Goal: Information Seeking & Learning: Learn about a topic

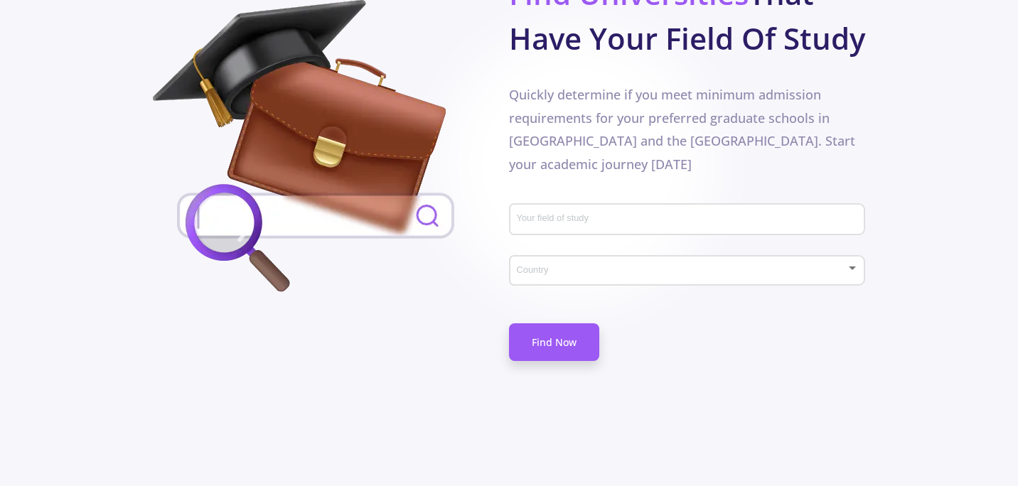
scroll to position [809, 0]
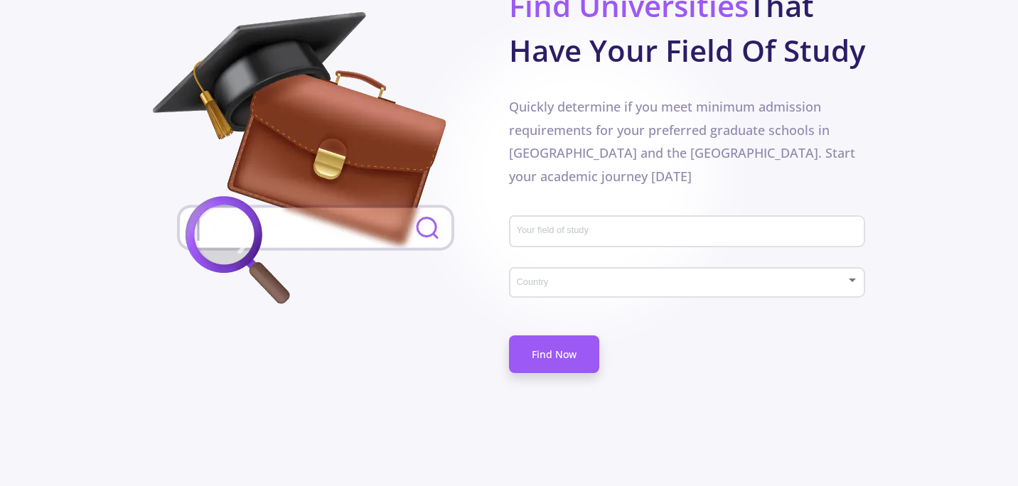
click at [580, 226] on input "Your field of study" at bounding box center [689, 232] width 346 height 13
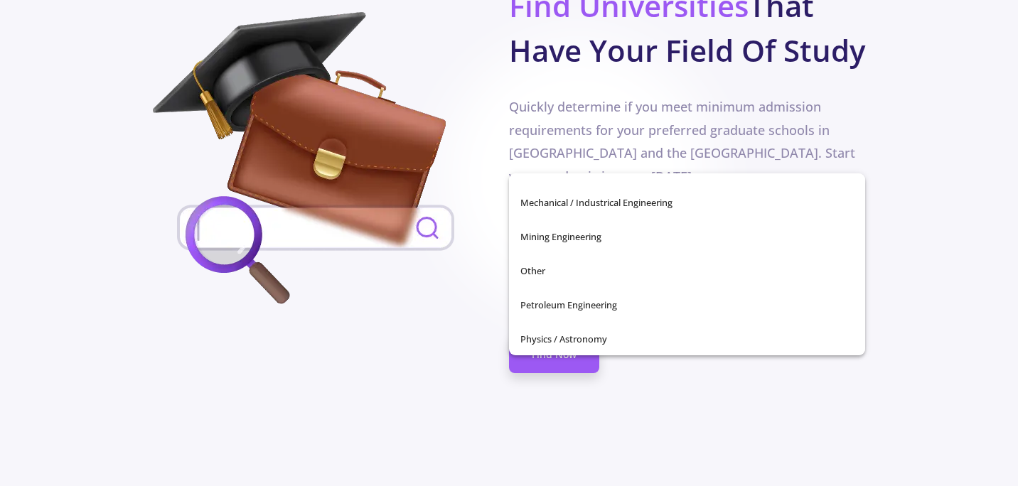
scroll to position [501, 0]
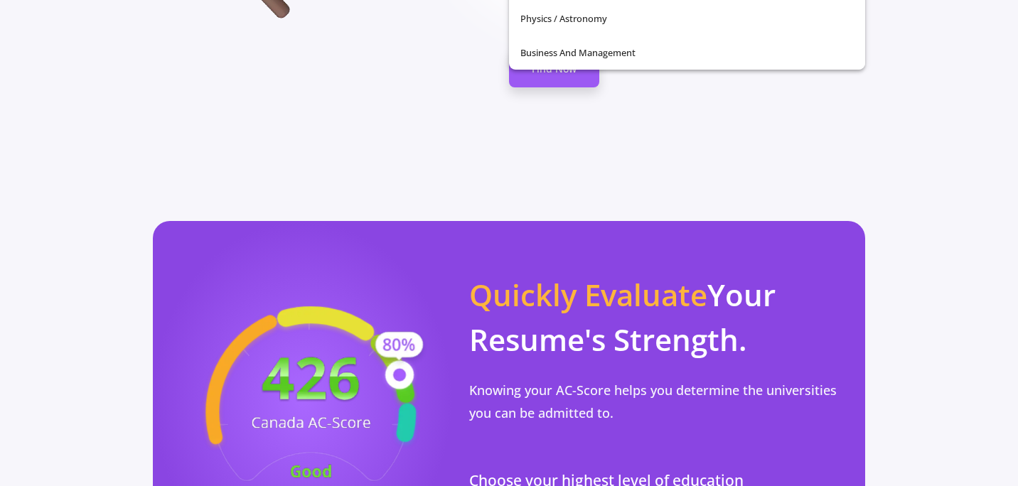
click at [594, 272] on p "Quickly Evaluate Your Resume's Strength." at bounding box center [658, 317] width 379 height 90
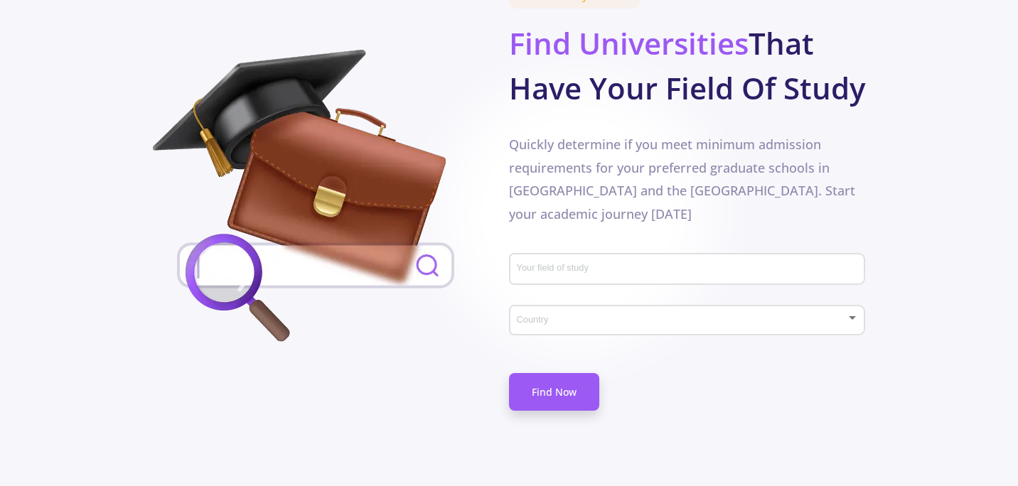
scroll to position [774, 0]
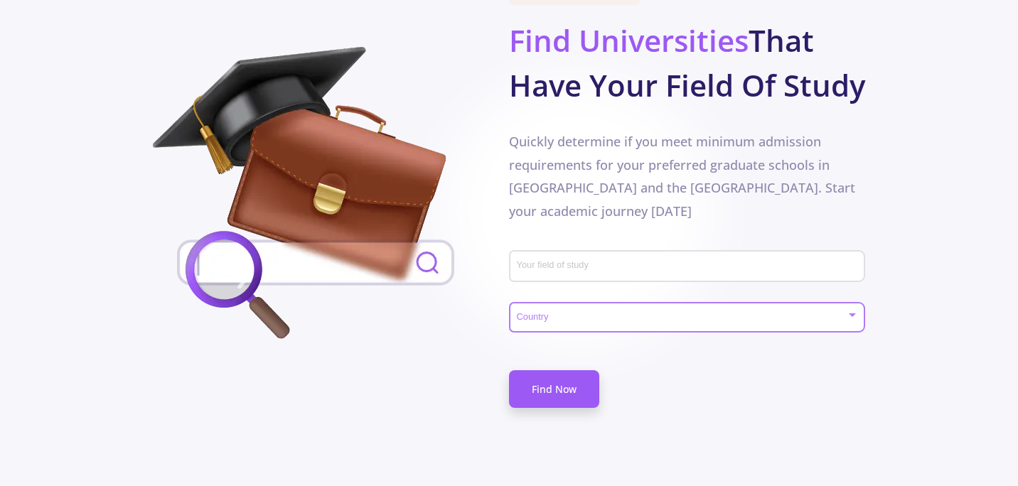
click at [594, 313] on span at bounding box center [683, 318] width 326 height 10
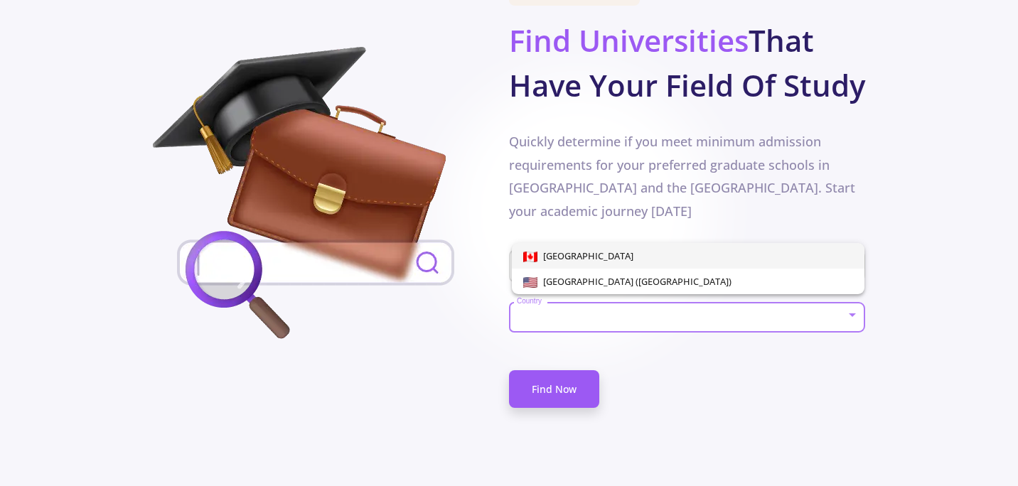
click at [597, 256] on span "[GEOGRAPHIC_DATA]" at bounding box center [688, 256] width 330 height 26
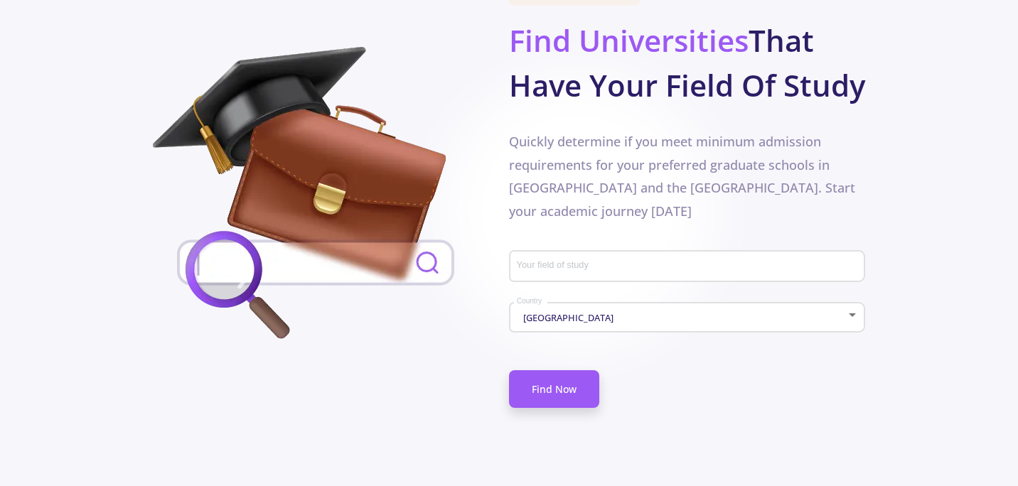
click at [618, 297] on div "Canada Country" at bounding box center [687, 315] width 343 height 36
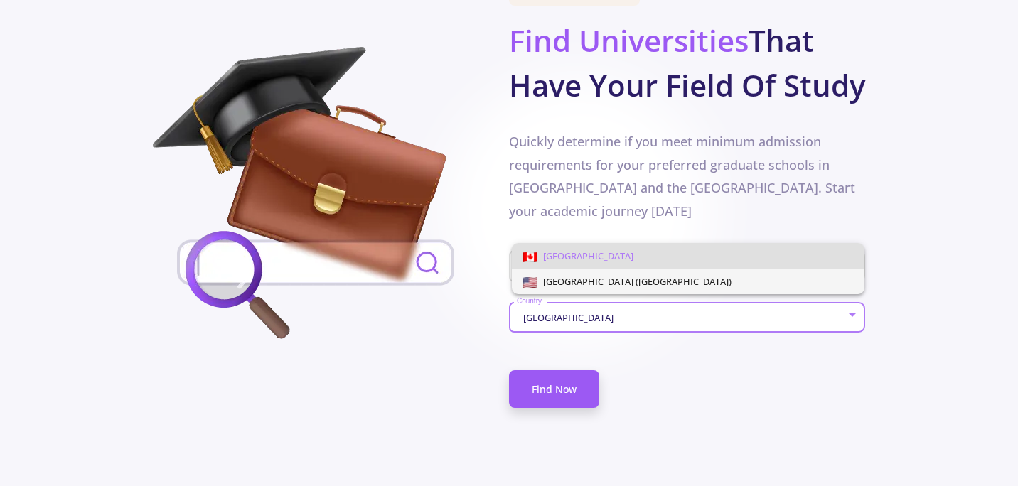
click at [622, 279] on span "[GEOGRAPHIC_DATA] ([GEOGRAPHIC_DATA])" at bounding box center [635, 281] width 194 height 13
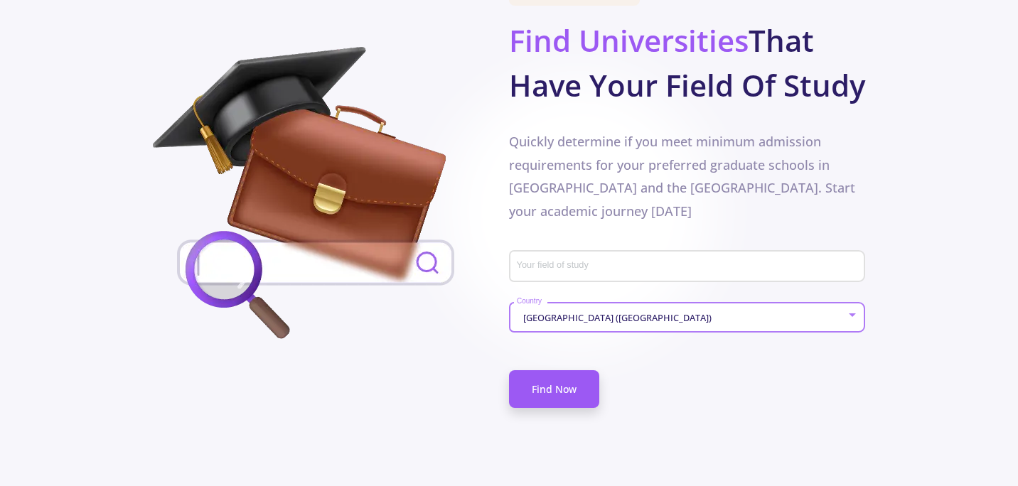
click at [610, 247] on div "Your field of study" at bounding box center [687, 270] width 356 height 47
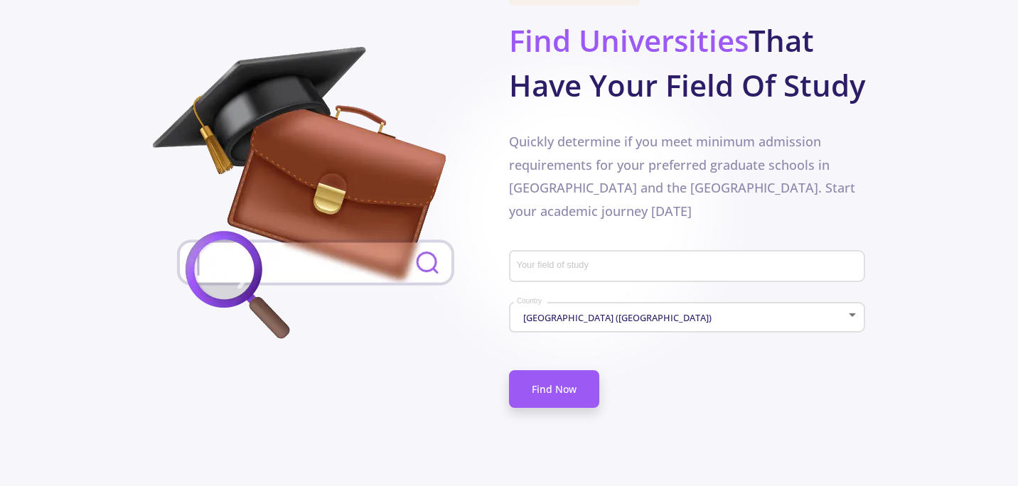
click at [608, 245] on div "Your field of study" at bounding box center [687, 263] width 343 height 37
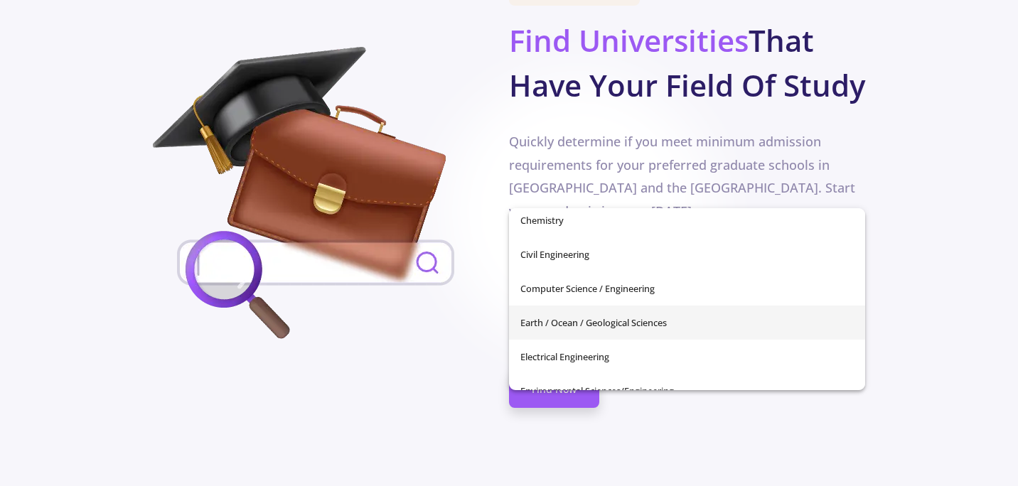
scroll to position [176, 0]
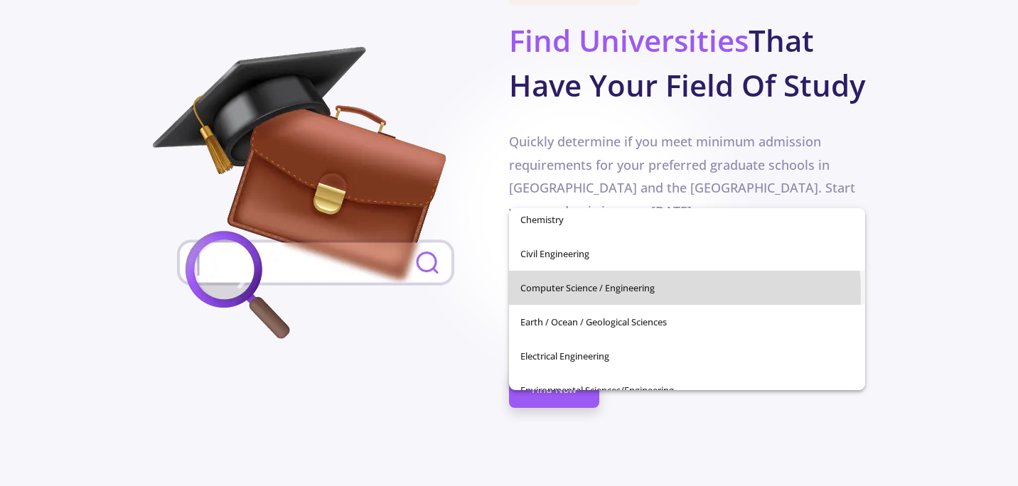
click at [616, 294] on span "Computer Science / Engineering" at bounding box center [687, 288] width 333 height 34
type input "Computer Science / Engineering"
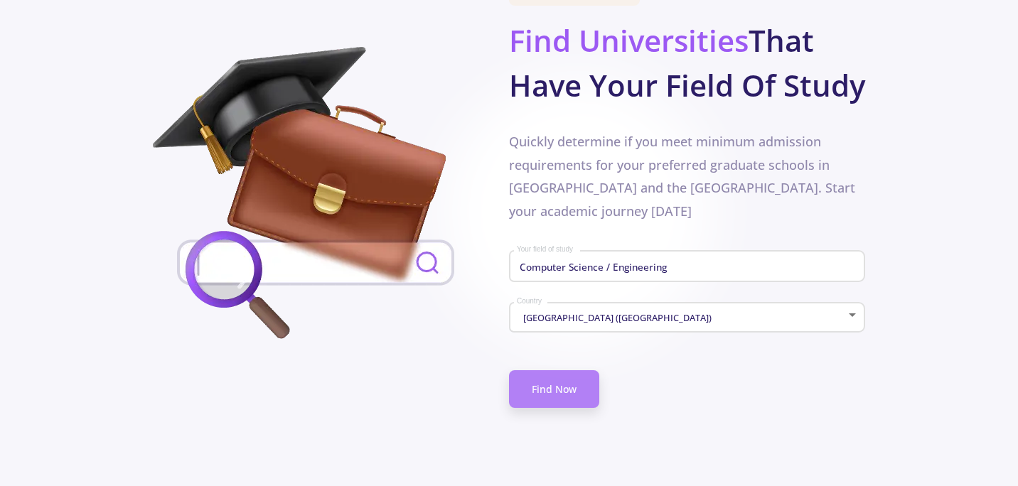
click at [561, 370] on link "Find Now" at bounding box center [554, 389] width 90 height 38
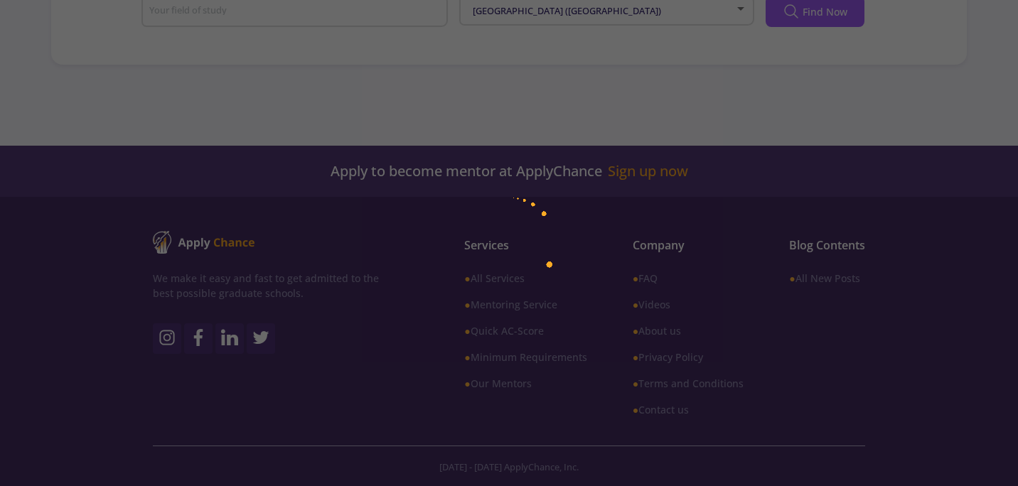
type input "Computer Science / Engineering"
